Goal: Task Accomplishment & Management: Manage account settings

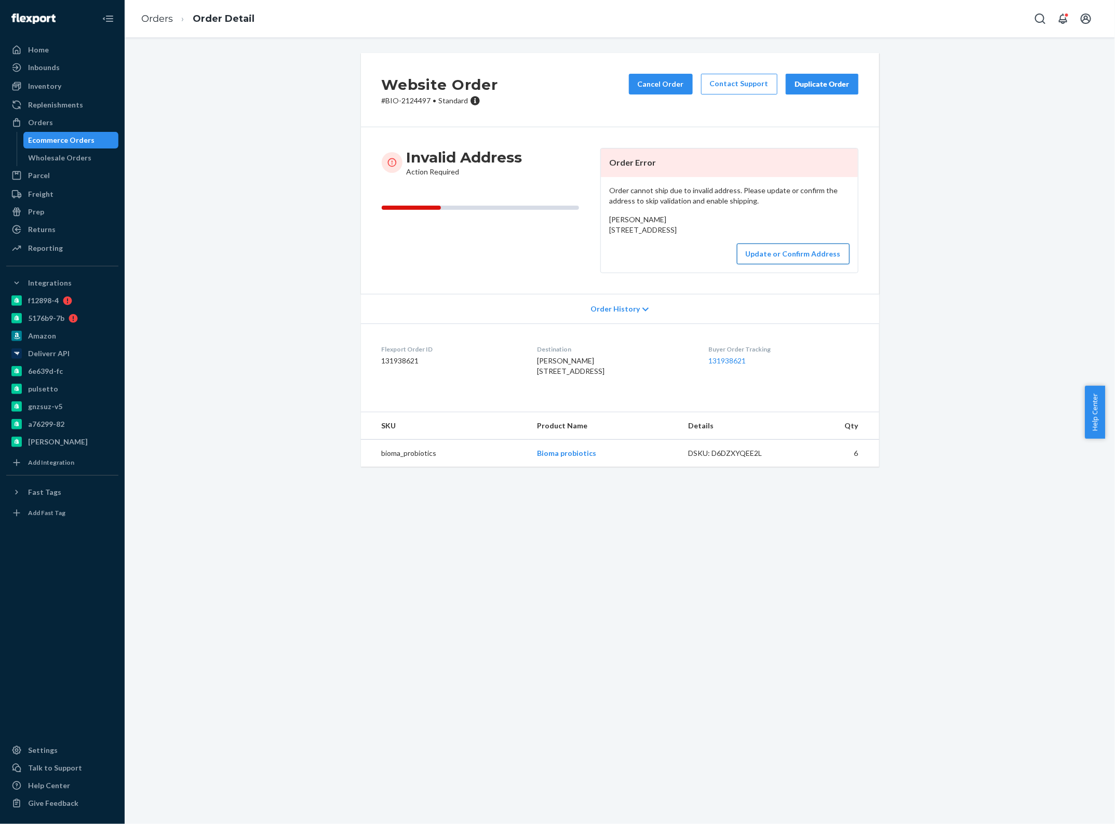
click at [752, 264] on button "Update or Confirm Address" at bounding box center [793, 254] width 113 height 21
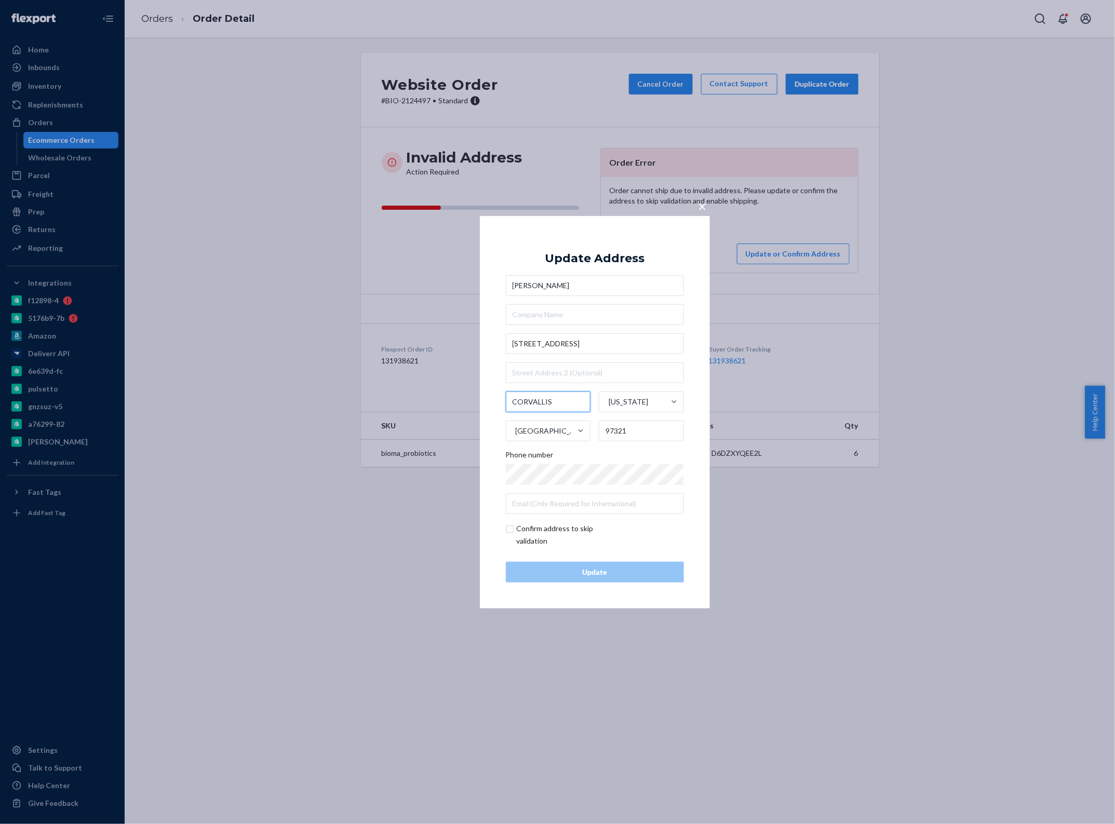
click at [546, 401] on input "CORVALLIS" at bounding box center [548, 402] width 85 height 21
paste input "Philomath"
type input "Philomath"
click at [609, 429] on input "97321" at bounding box center [641, 431] width 85 height 21
paste input "70"
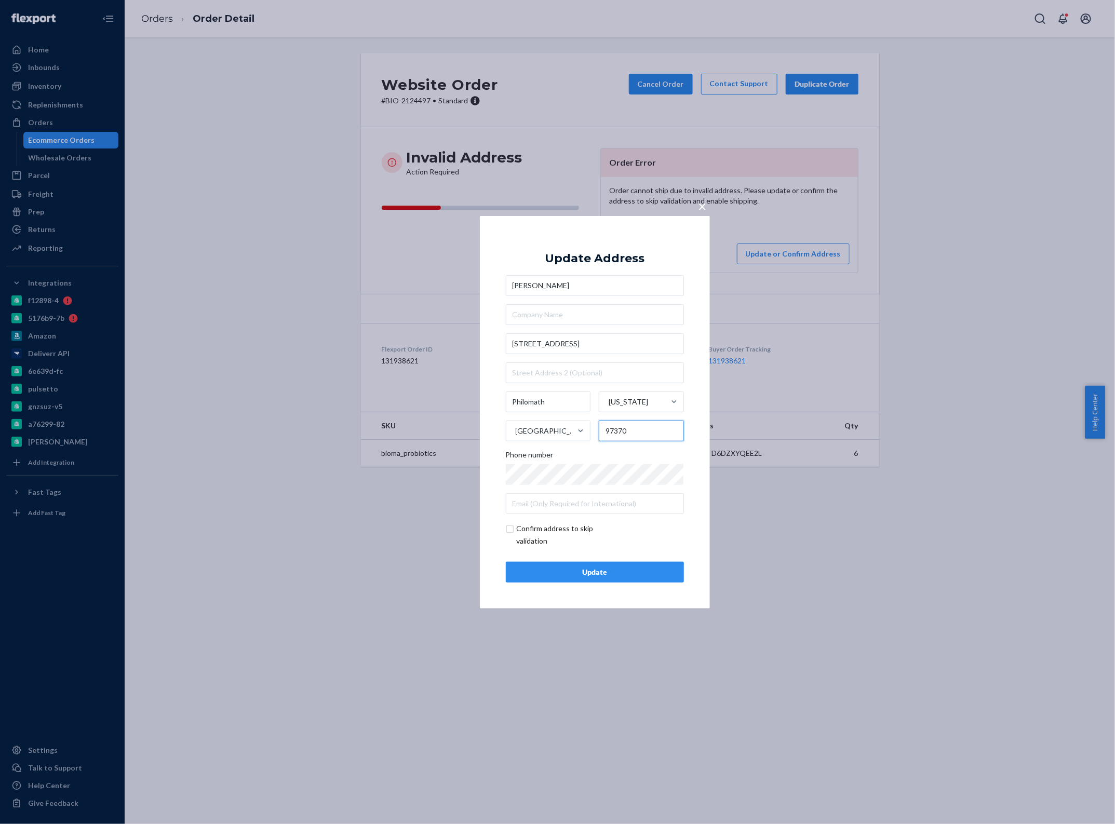
type input "97370"
click at [548, 569] on div "Update" at bounding box center [595, 572] width 161 height 10
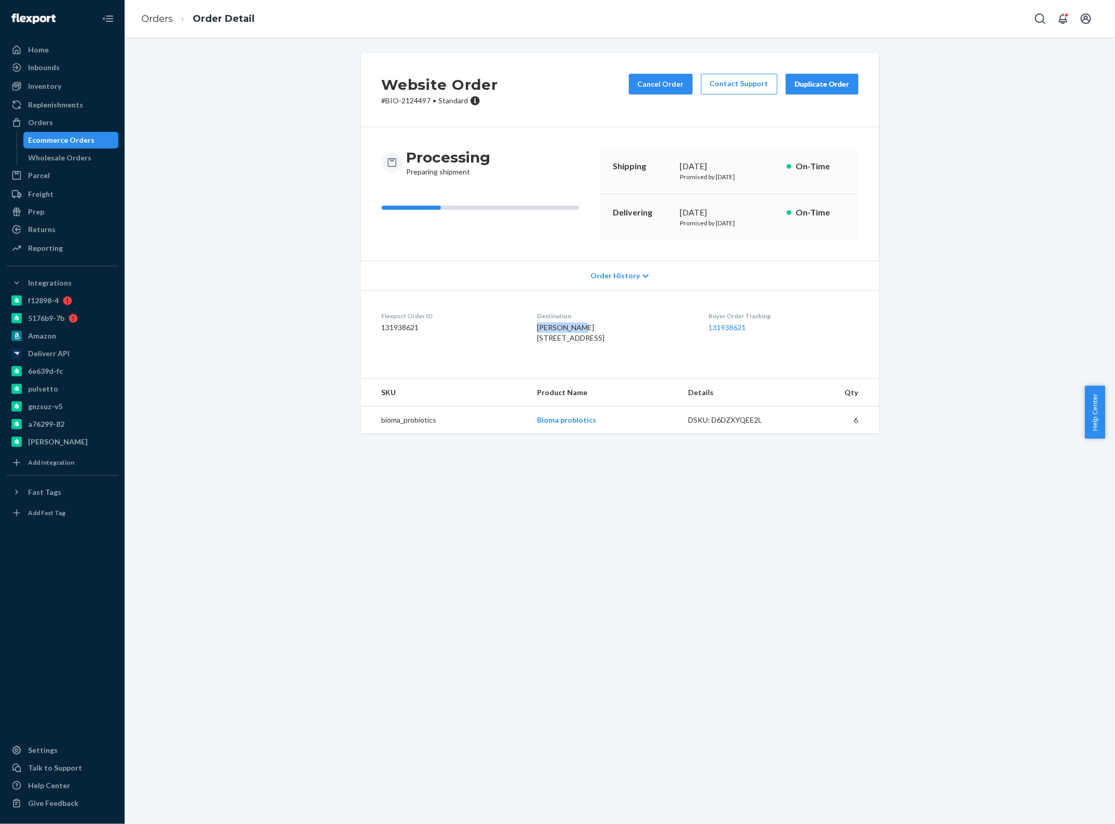
drag, startPoint x: 569, startPoint y: 328, endPoint x: 526, endPoint y: 326, distance: 43.2
click at [537, 326] on div "[PERSON_NAME] [STREET_ADDRESS]" at bounding box center [614, 333] width 155 height 21
copy span "[PERSON_NAME]"
click at [66, 119] on div "Orders" at bounding box center [62, 122] width 110 height 15
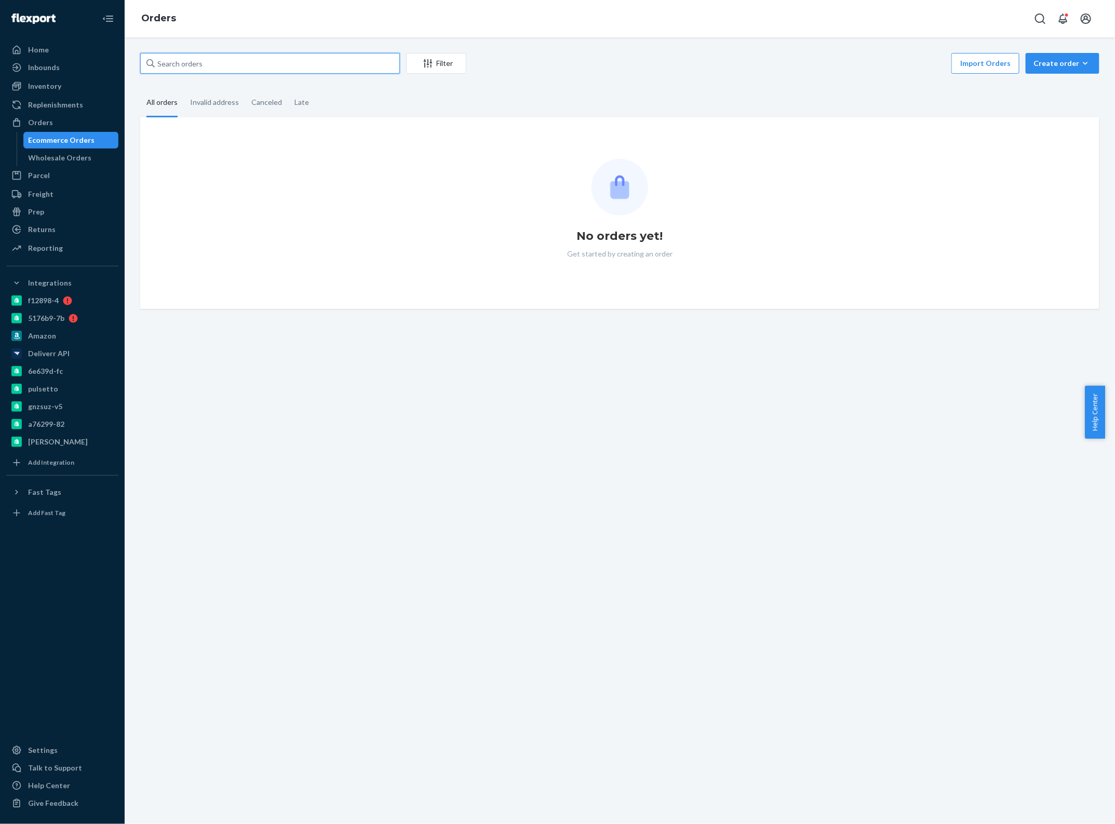
click at [250, 63] on input "text" at bounding box center [270, 63] width 260 height 21
paste input "[PERSON_NAME]"
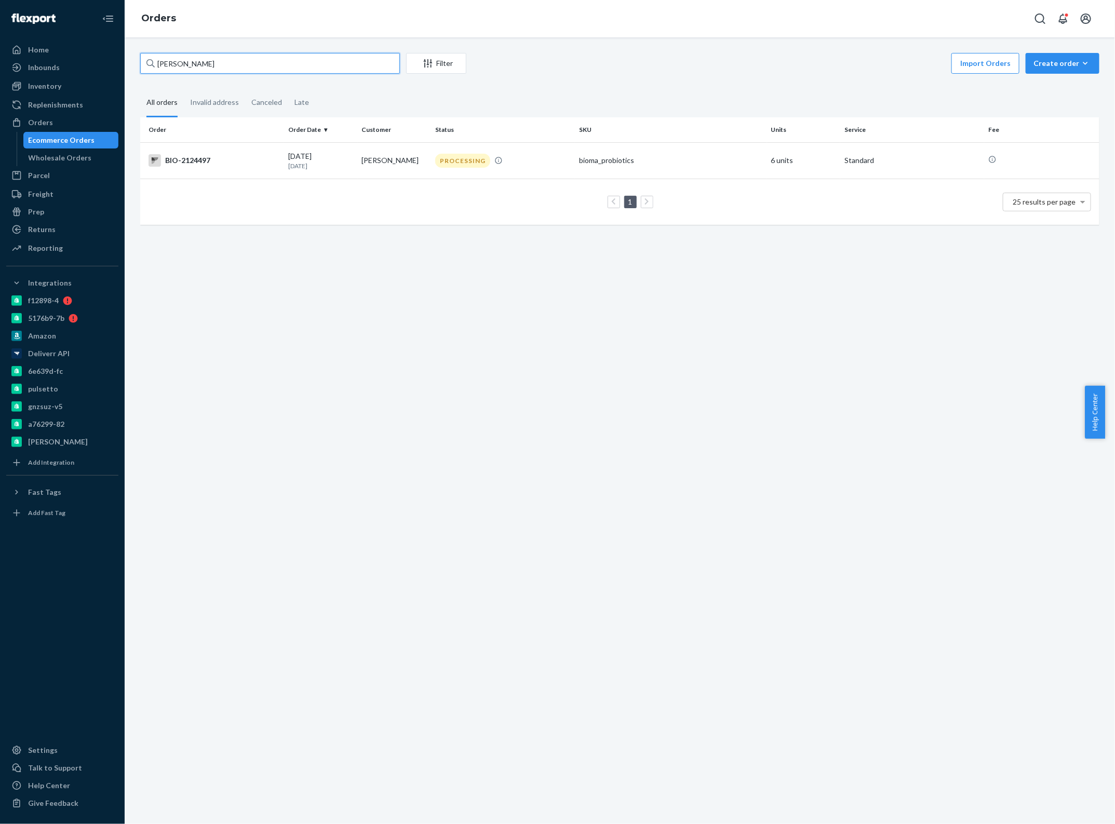
type input "[PERSON_NAME]"
